Goal: Find specific page/section: Find specific page/section

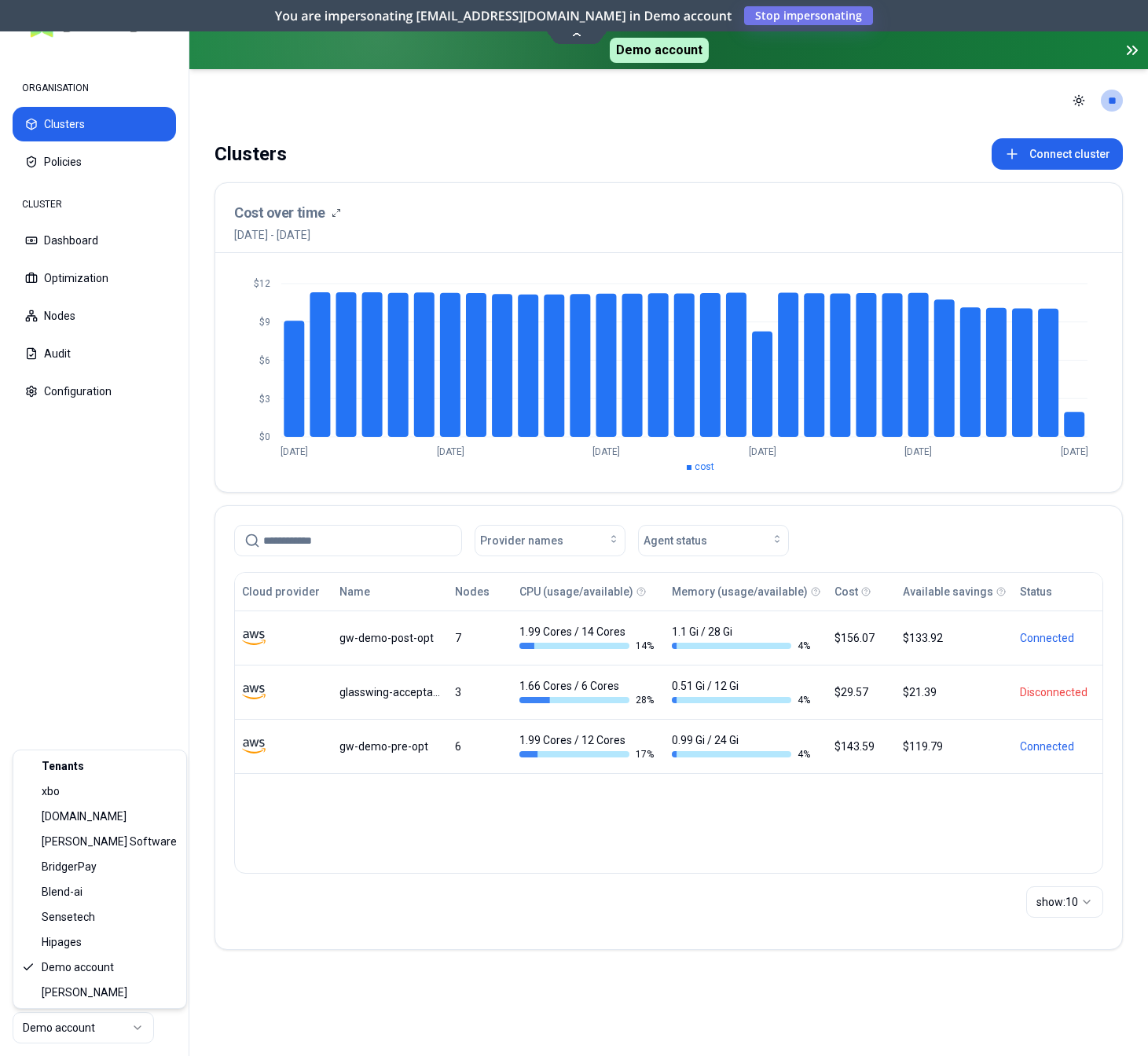
click at [115, 1026] on html "ORGANISATION Clusters Policies CLUSTER Dashboard Optimization Nodes Audit Confi…" at bounding box center [574, 528] width 1148 height 1056
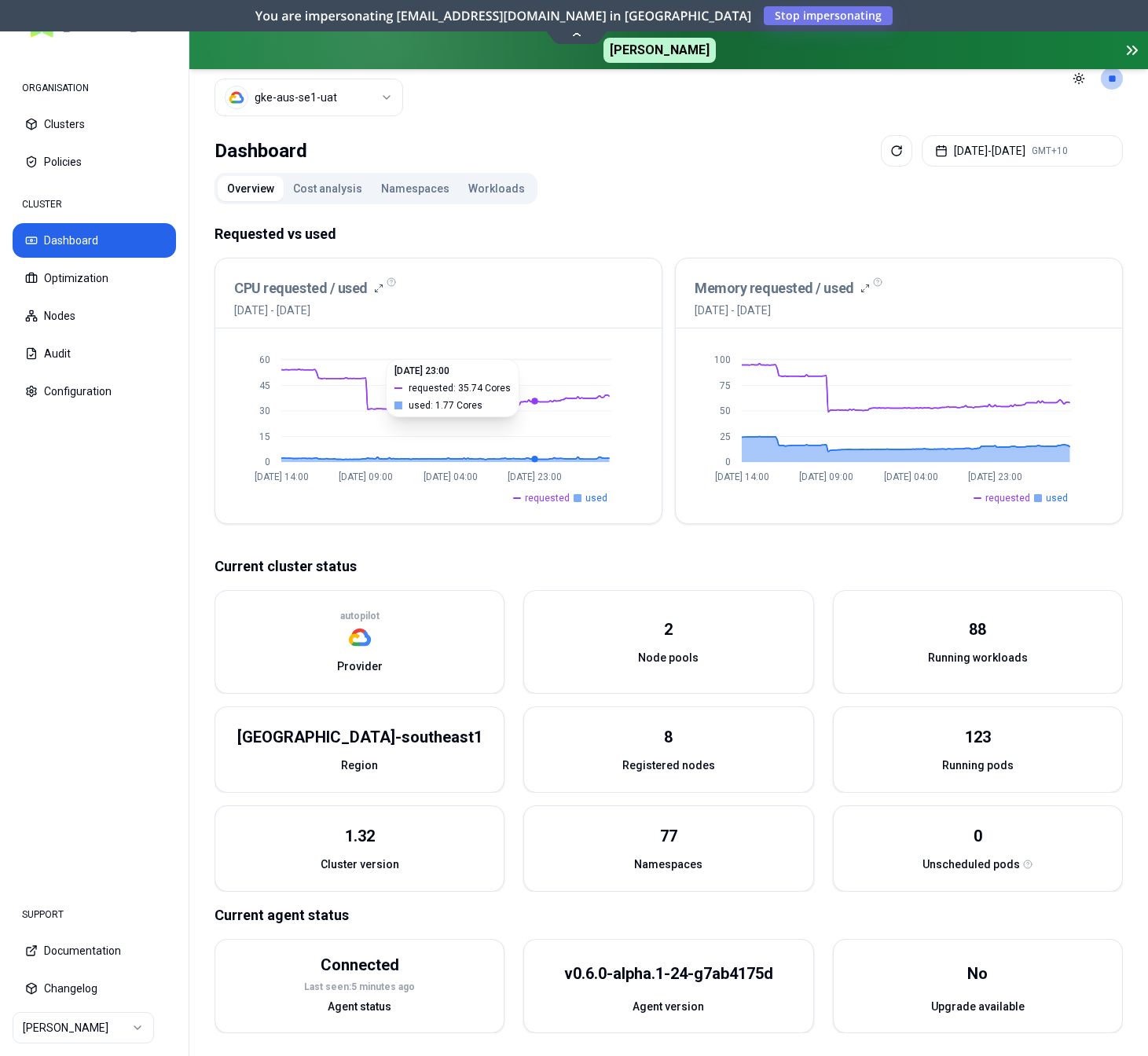
scroll to position [43, 0]
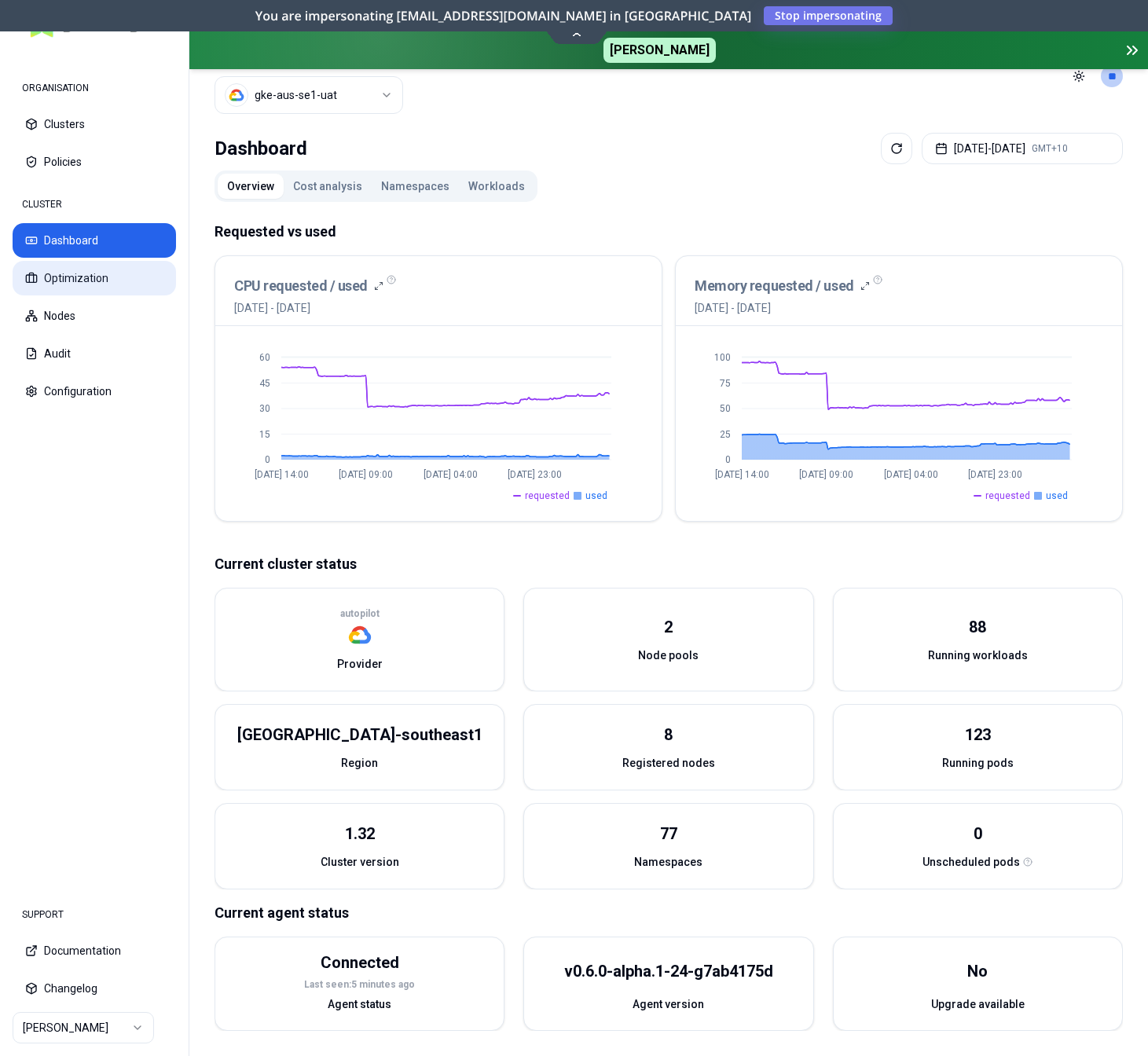
click at [71, 268] on button "Optimization" at bounding box center [93, 278] width 163 height 35
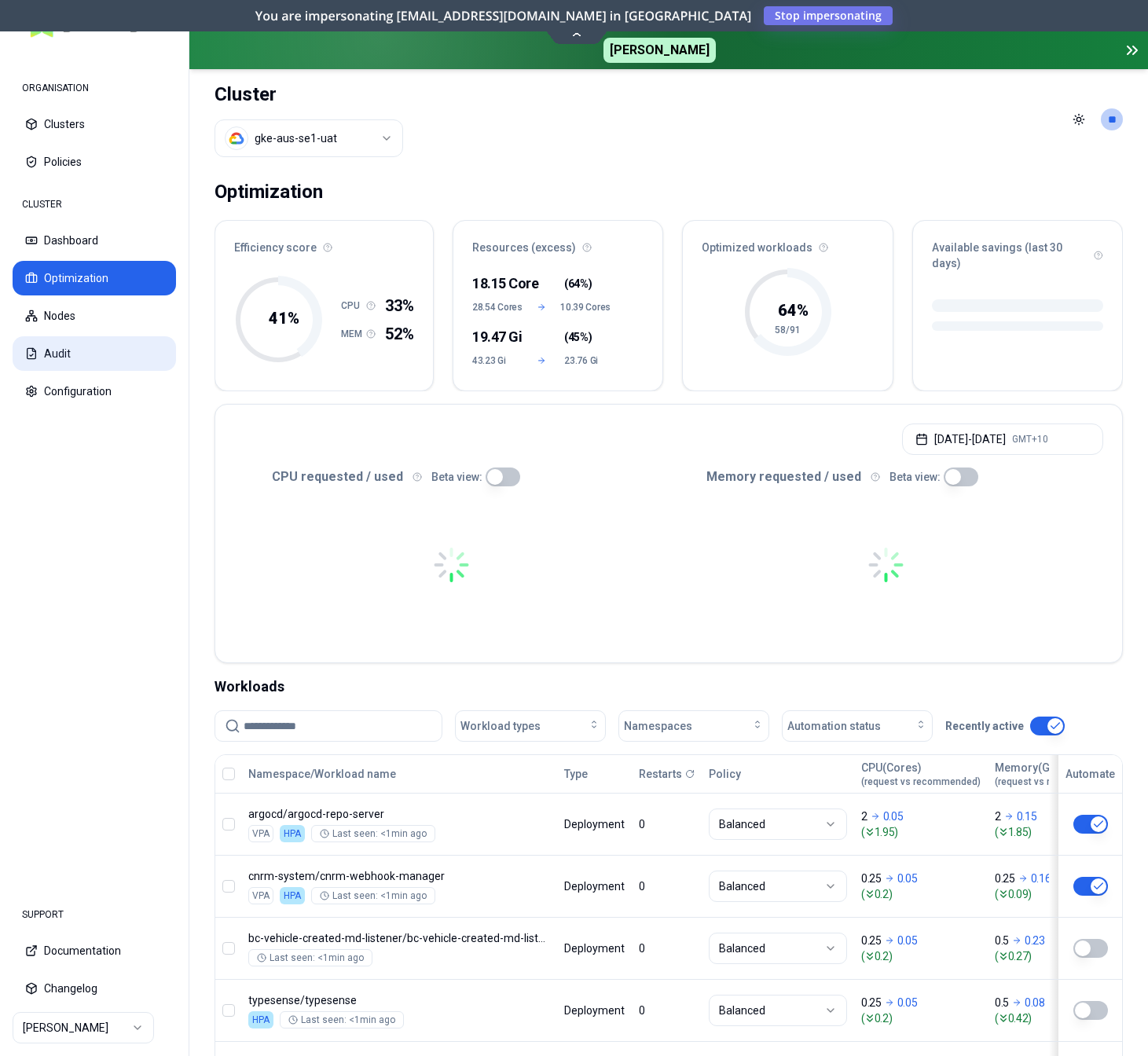
click at [63, 353] on button "Audit" at bounding box center [93, 353] width 163 height 35
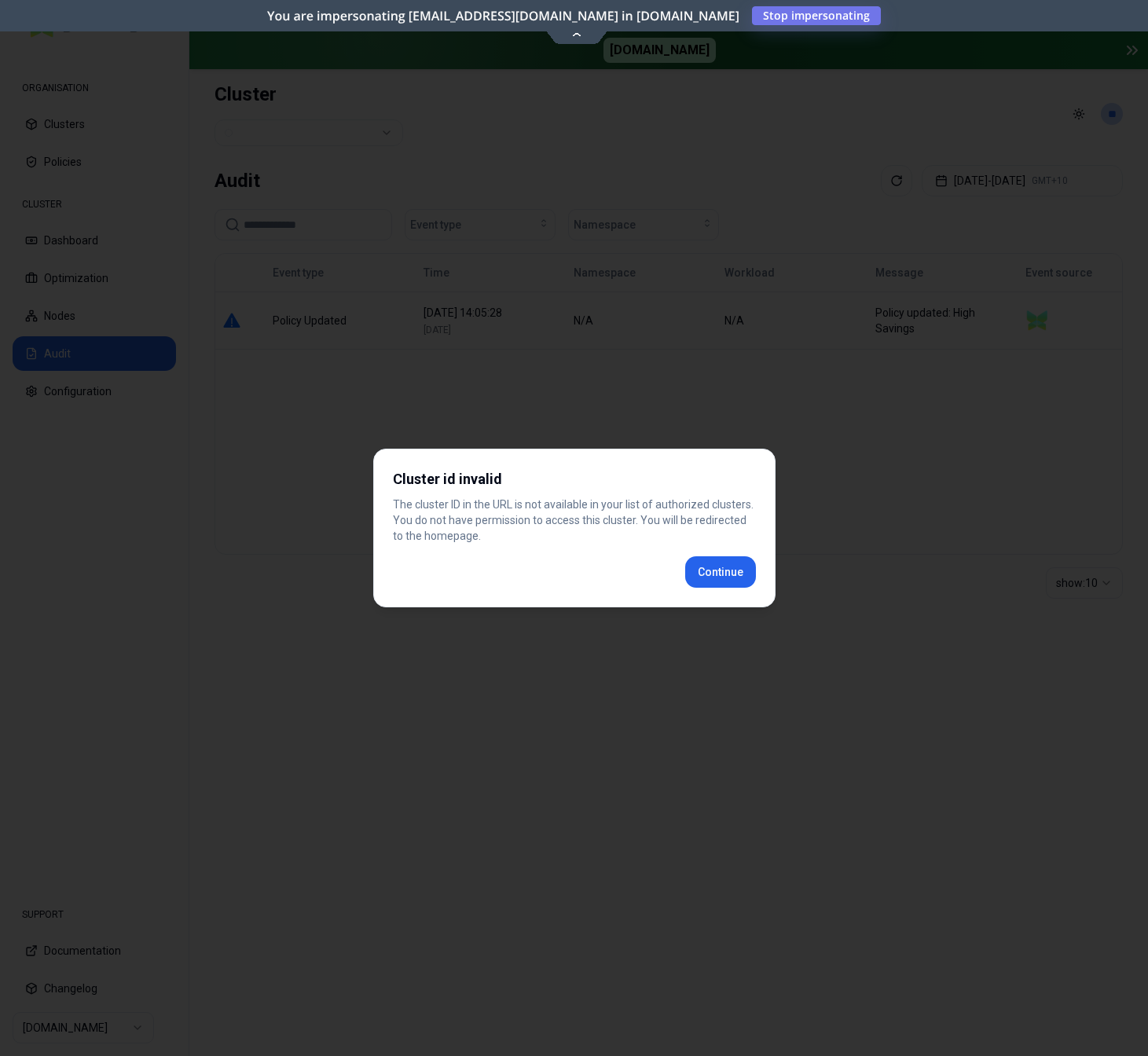
click at [752, 568] on div "Cluster id invalid The cluster ID in the URL is not available in your list of a…" at bounding box center [574, 527] width 402 height 158
